Goal: Navigation & Orientation: Find specific page/section

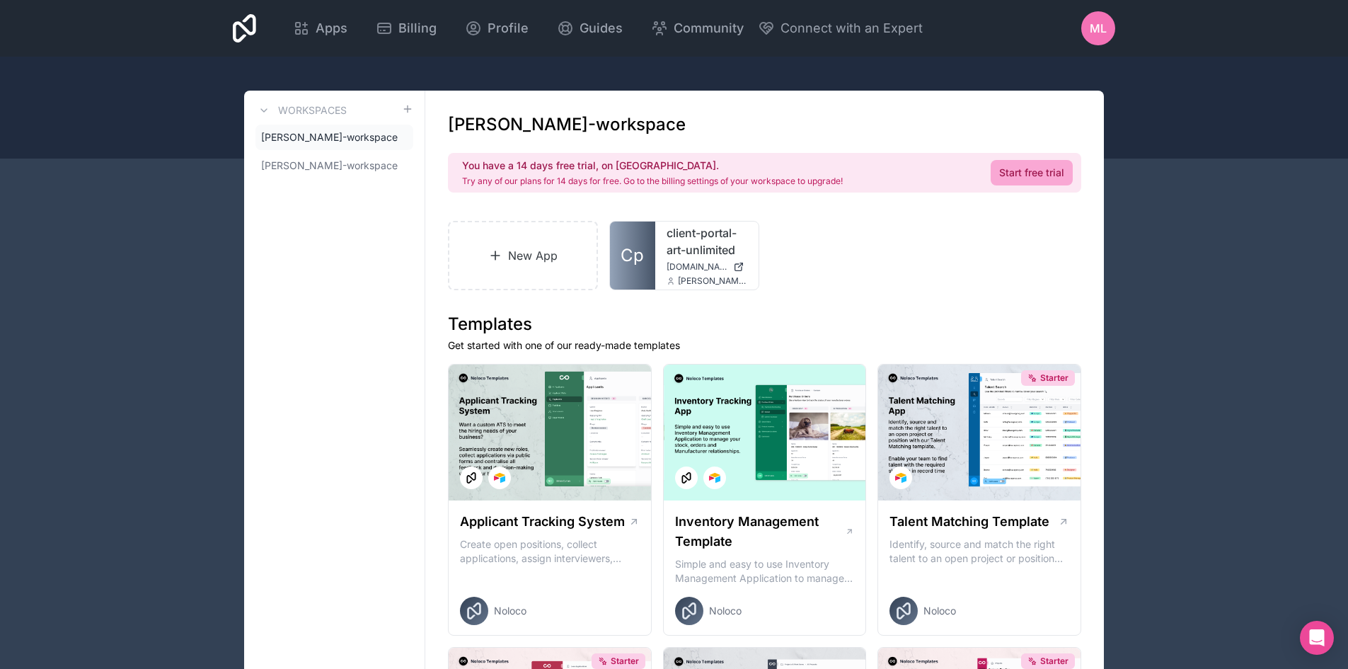
click at [1106, 26] on span "ML" at bounding box center [1098, 28] width 17 height 17
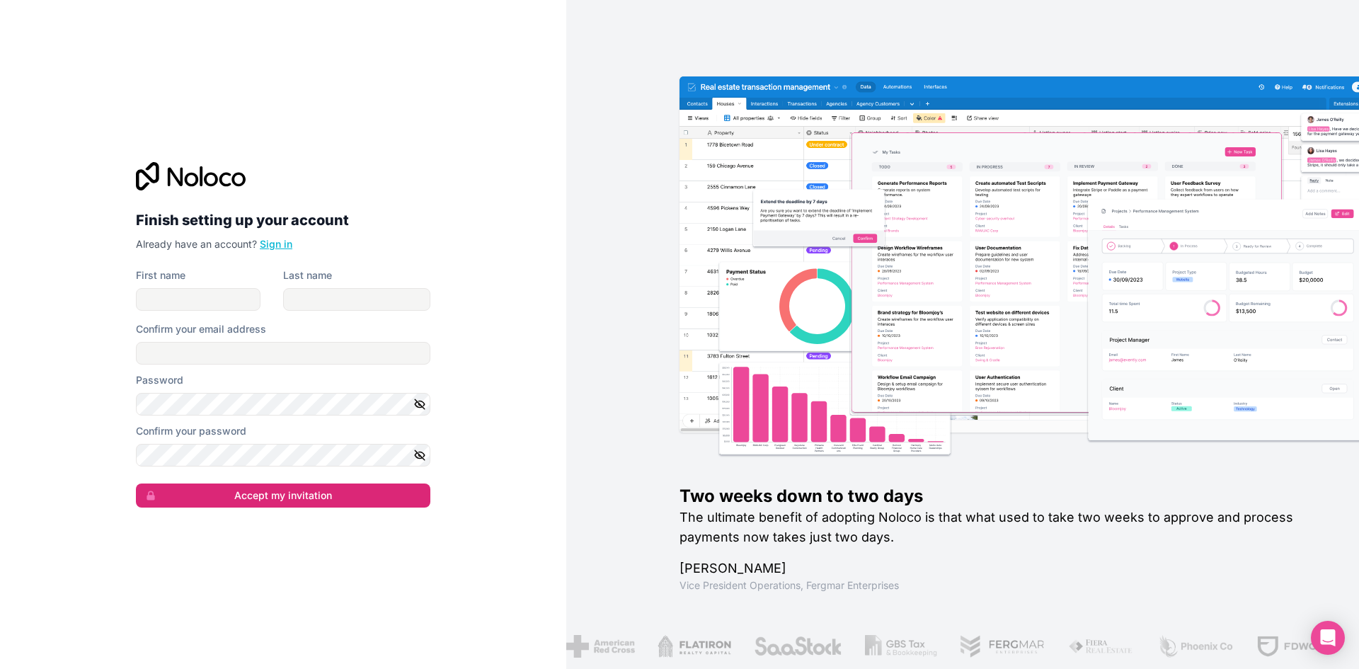
click at [279, 246] on link "Sign in" at bounding box center [276, 244] width 33 height 12
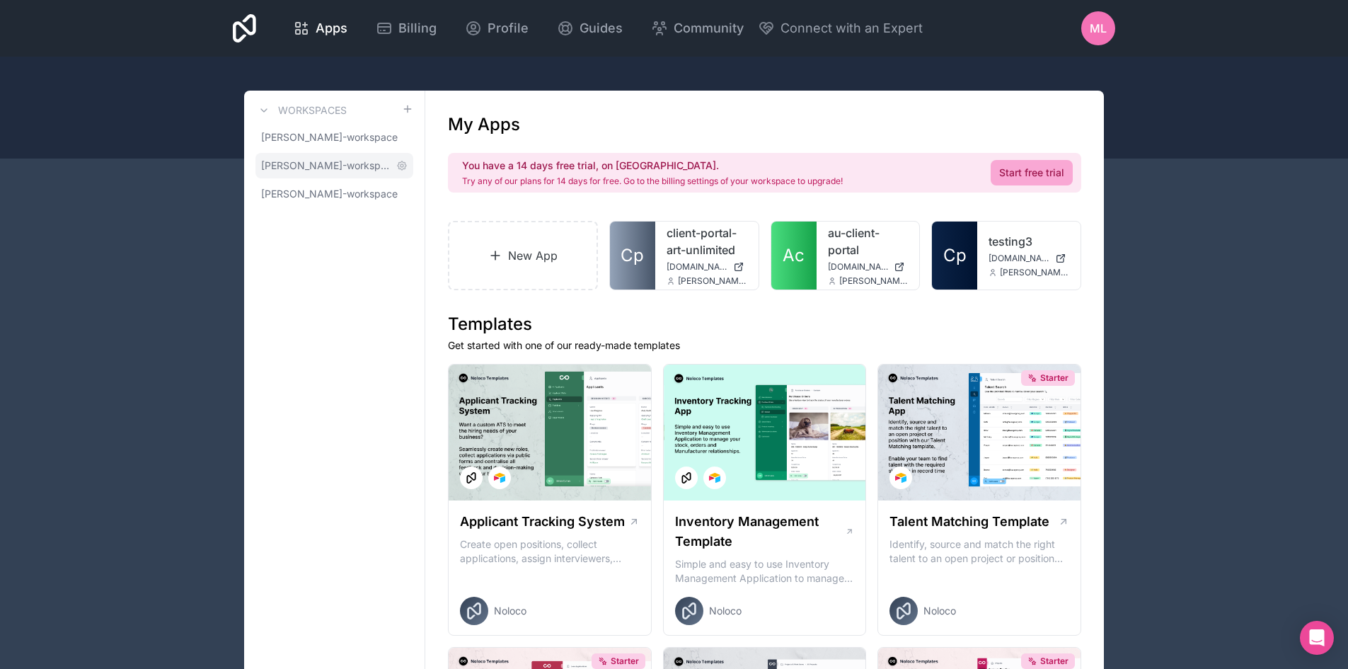
click at [314, 167] on span "amanda-jacquart-workspace" at bounding box center [326, 166] width 130 height 14
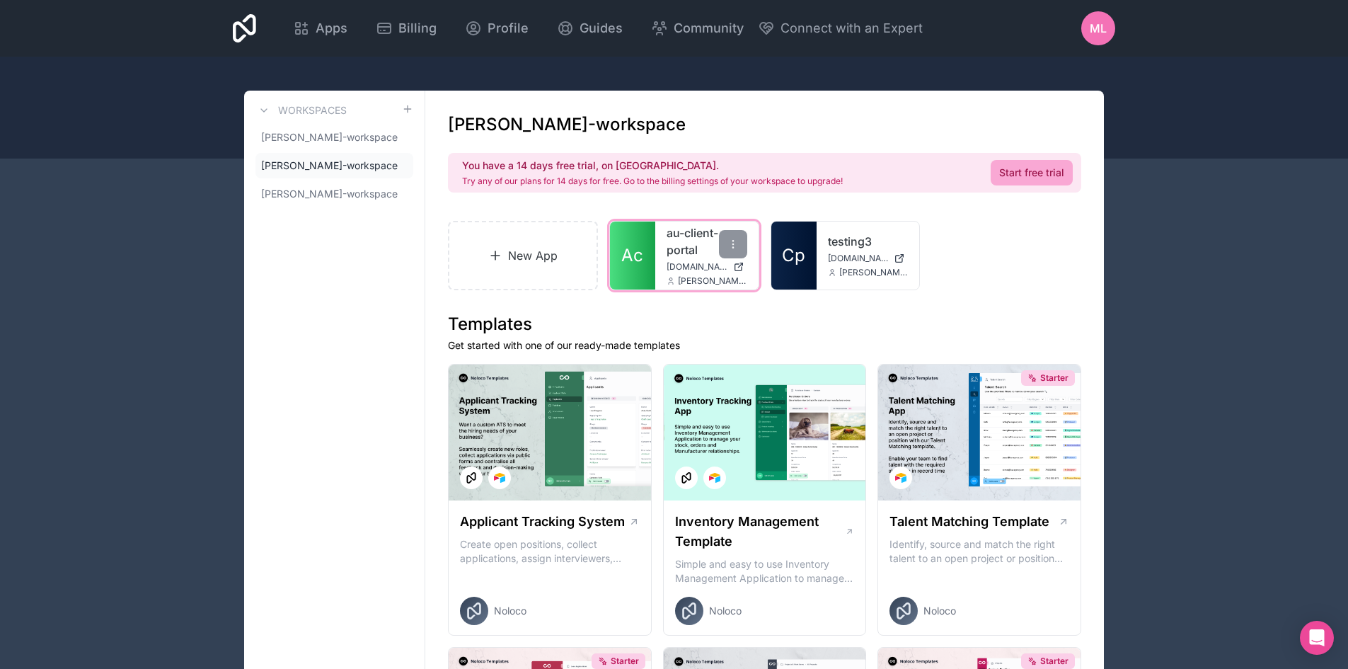
click at [684, 262] on span "au-client-portal.noloco.co" at bounding box center [697, 266] width 61 height 11
click at [732, 247] on icon at bounding box center [733, 244] width 11 height 11
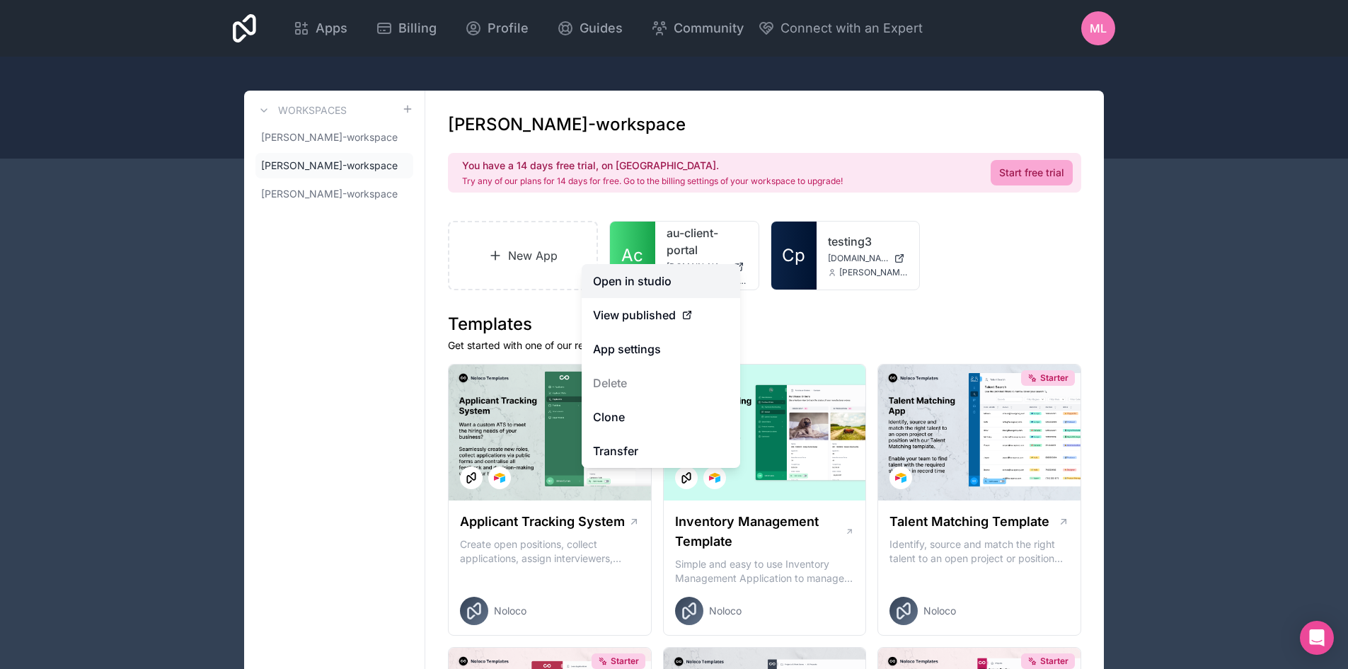
click at [647, 288] on link "Open in studio" at bounding box center [661, 281] width 159 height 34
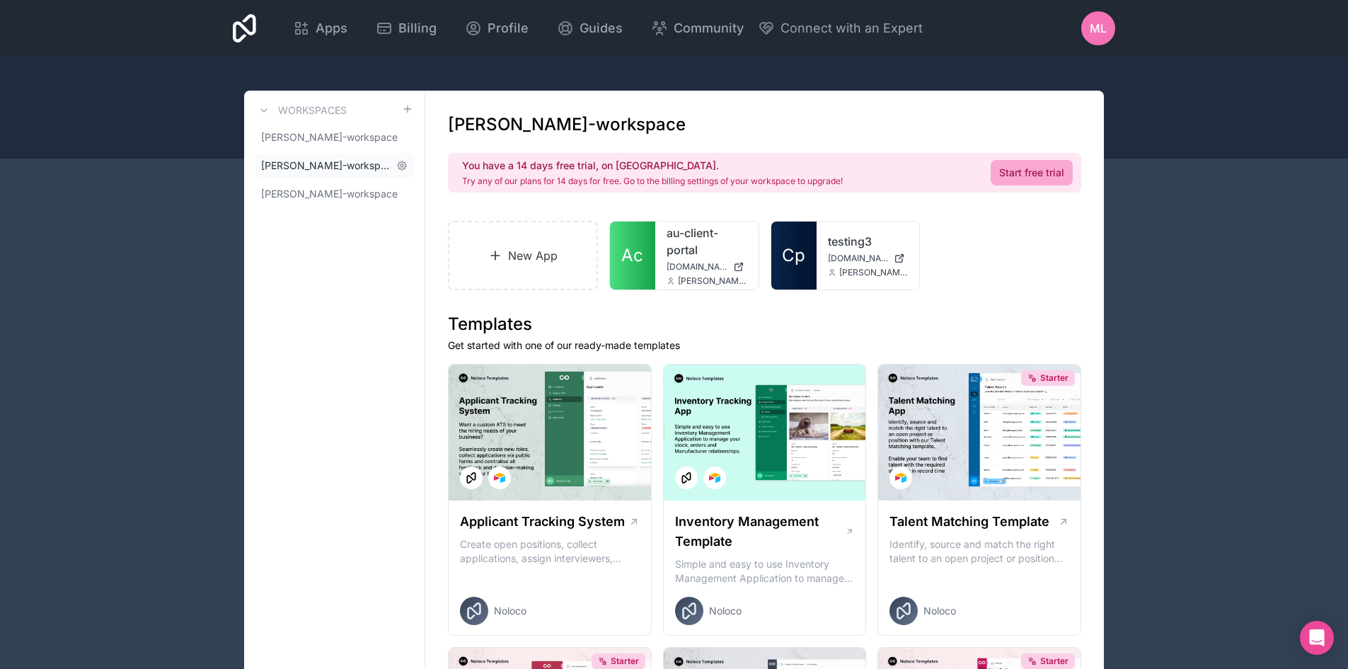
click at [348, 162] on span "amanda-jacquart-workspace" at bounding box center [326, 166] width 130 height 14
click at [731, 248] on icon at bounding box center [733, 244] width 11 height 11
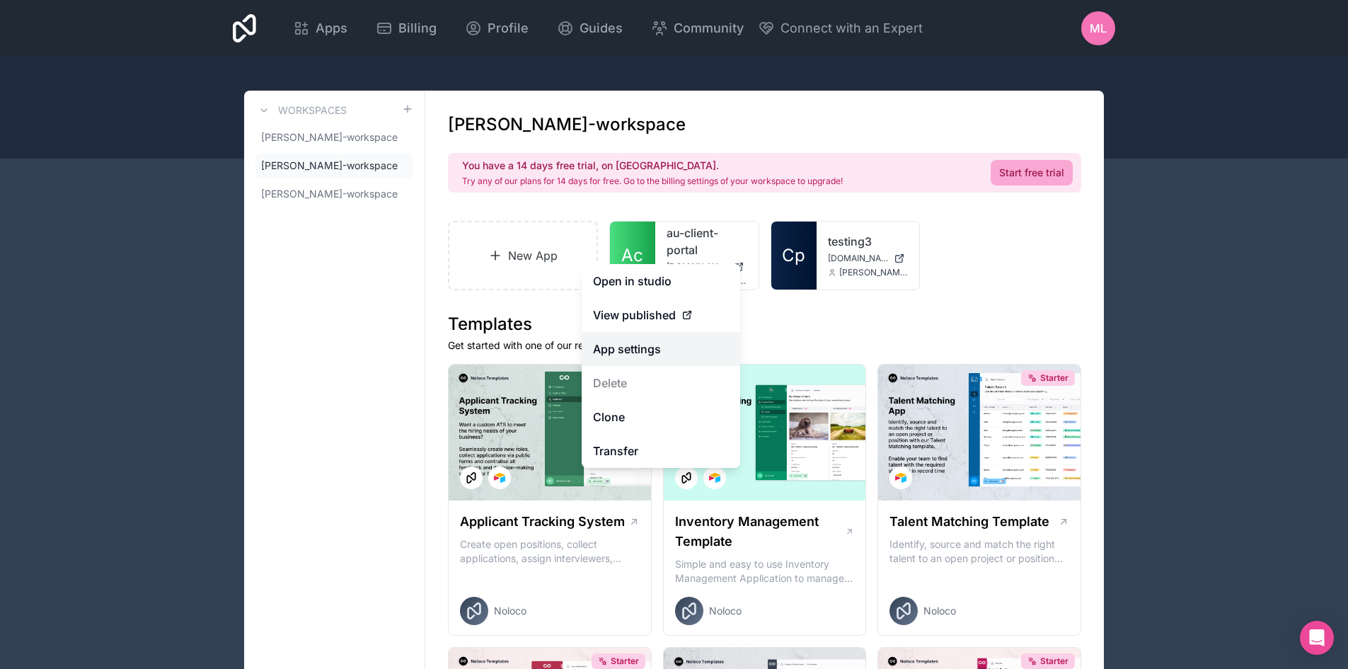
click at [639, 340] on link "App settings" at bounding box center [661, 349] width 159 height 34
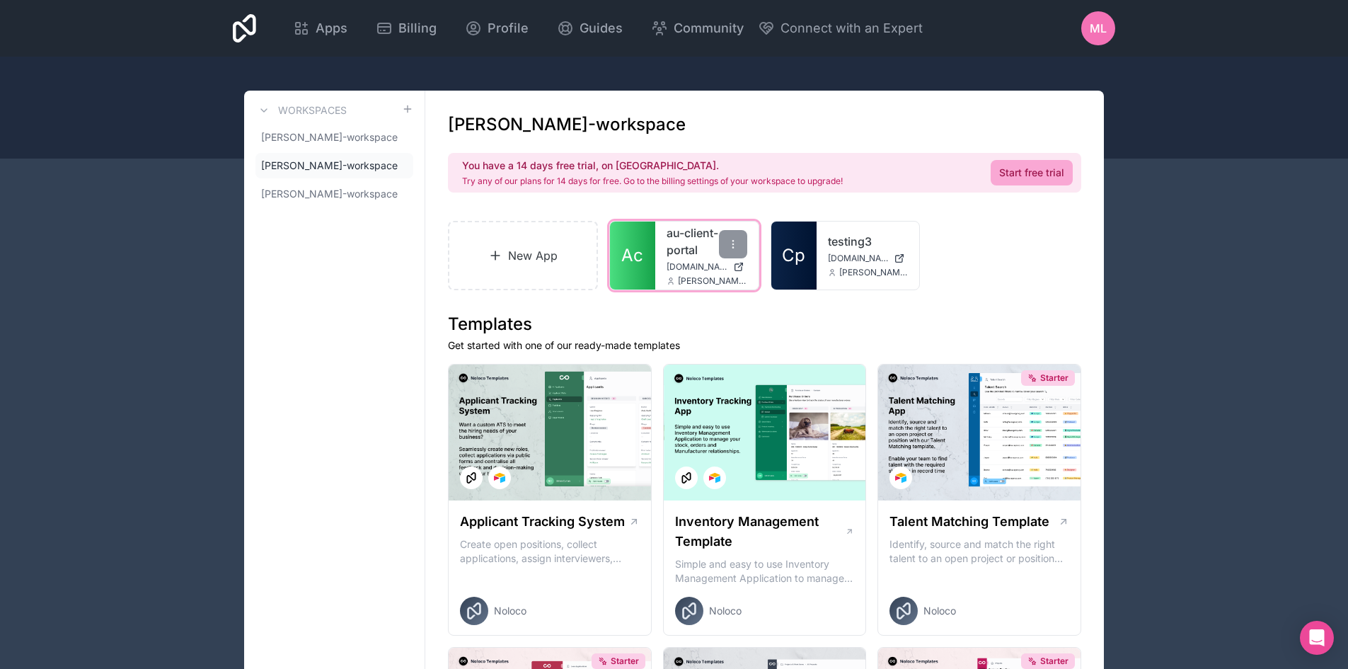
click at [677, 262] on span "au-client-portal.noloco.co" at bounding box center [697, 266] width 61 height 11
